Goal: Navigation & Orientation: Find specific page/section

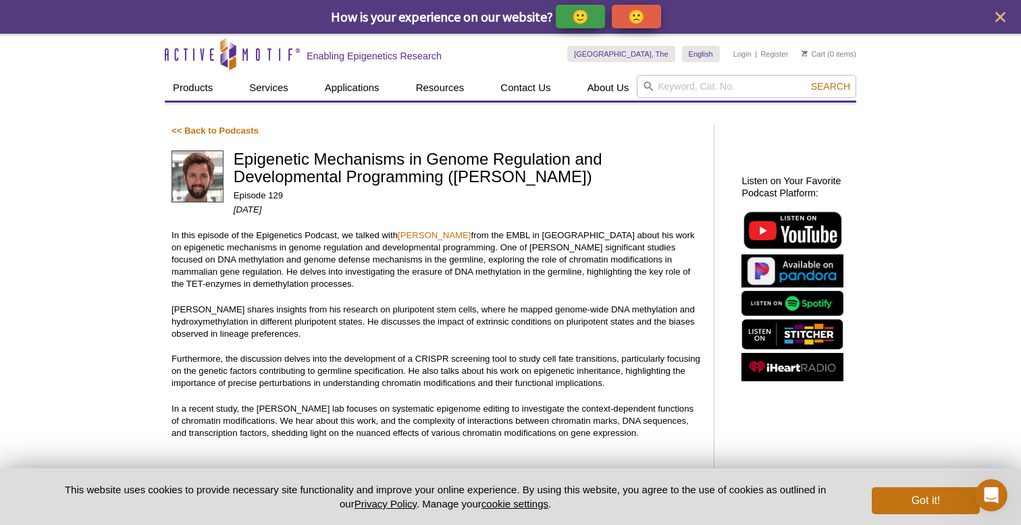
click at [1003, 18] on icon "close" at bounding box center [1000, 17] width 17 height 17
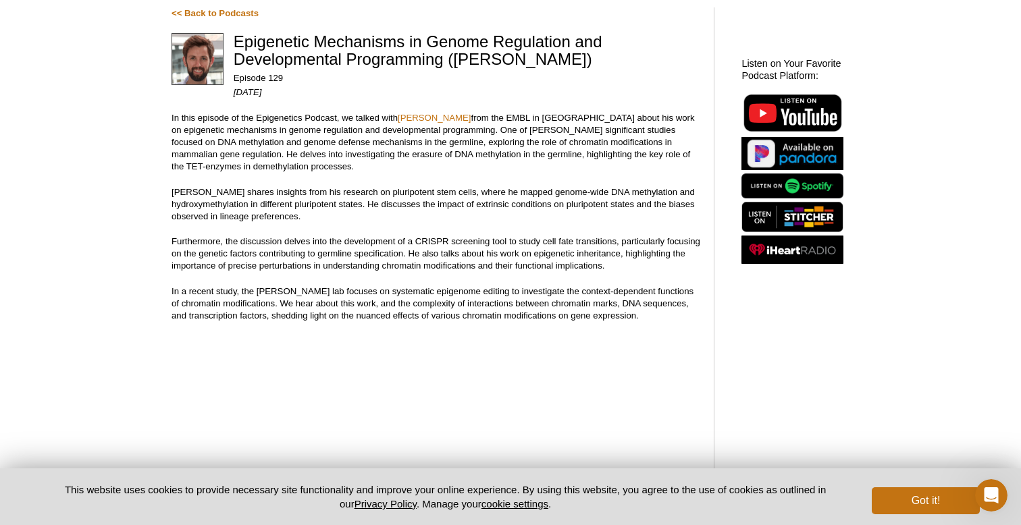
scroll to position [85, 0]
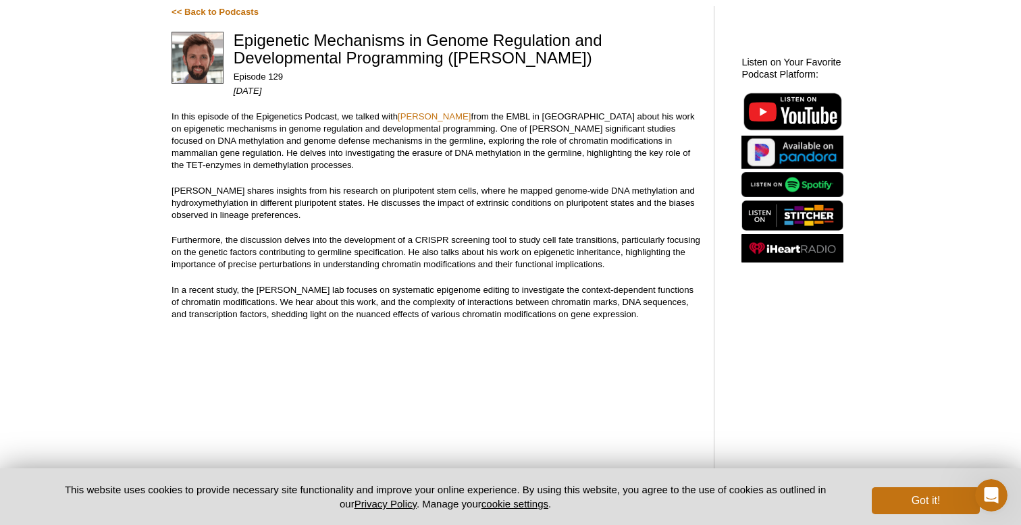
click at [779, 184] on img at bounding box center [792, 184] width 102 height 25
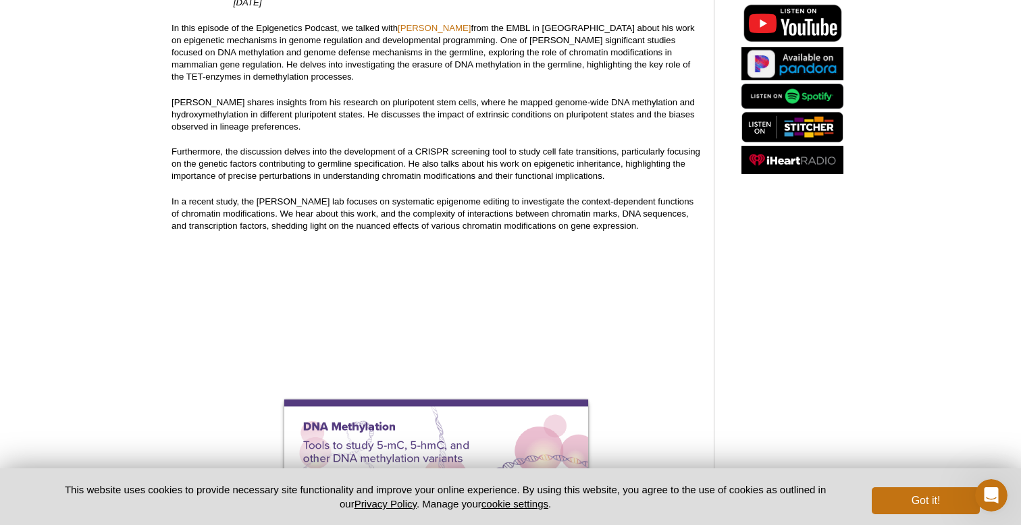
scroll to position [177, 0]
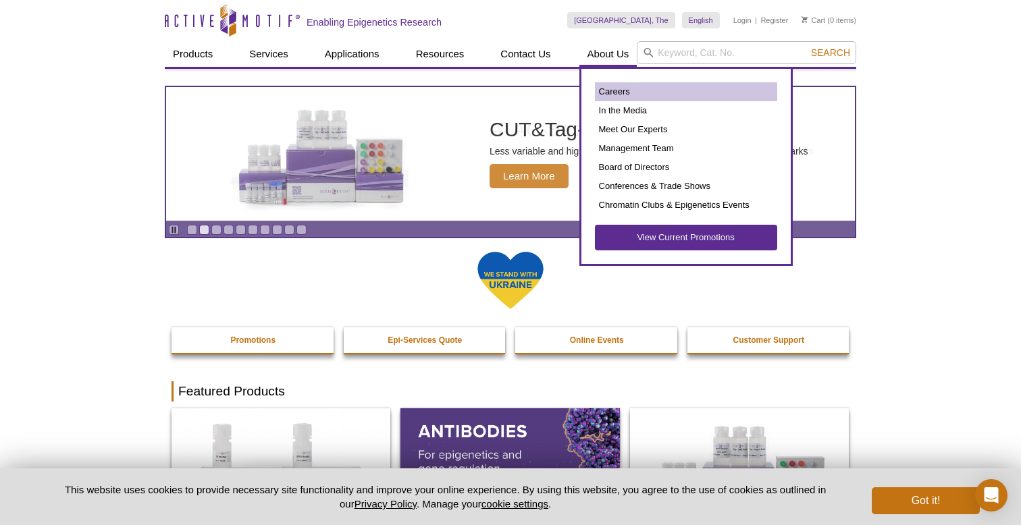
click at [620, 89] on link "Careers" at bounding box center [686, 91] width 182 height 19
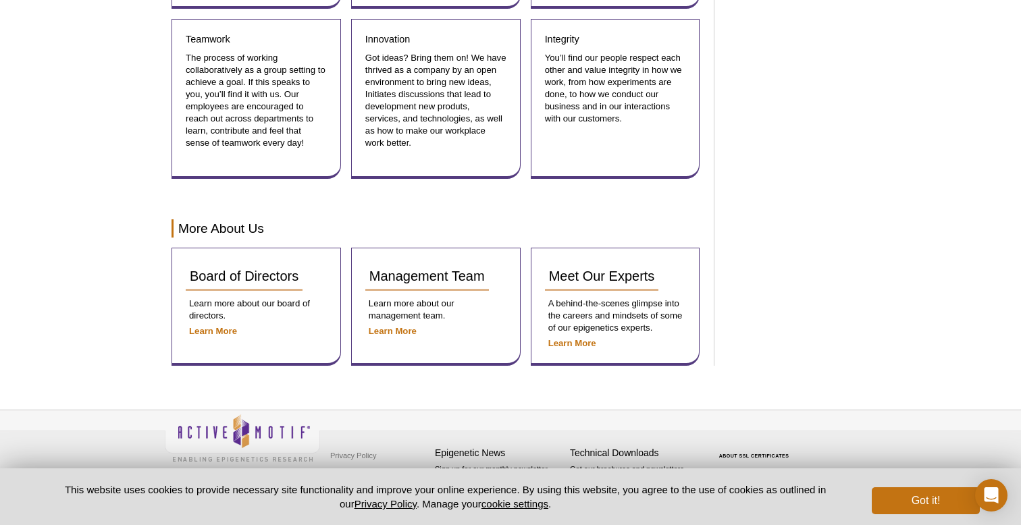
scroll to position [1603, 0]
